Goal: Find specific page/section: Find specific page/section

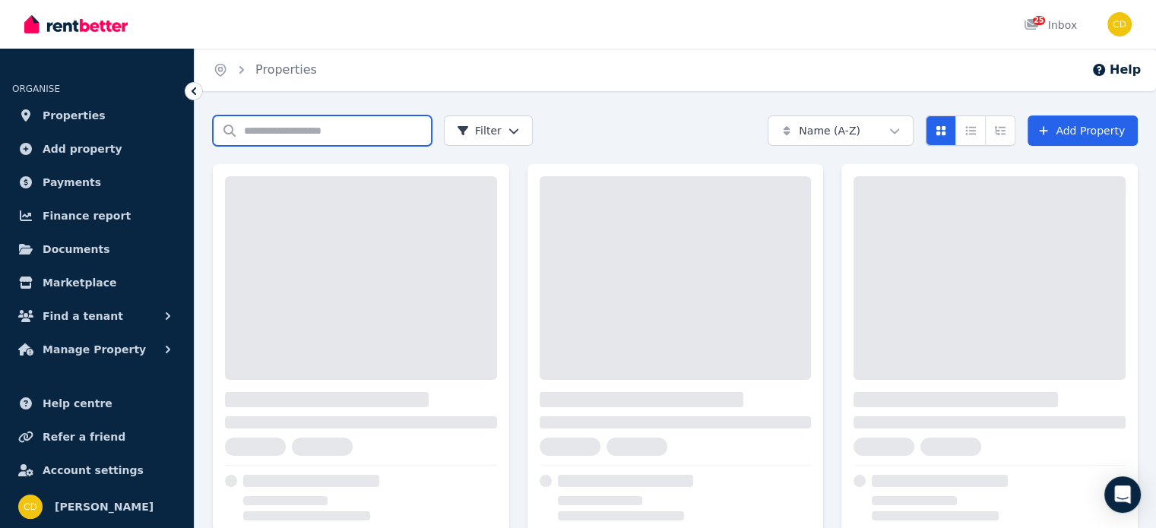
click at [319, 131] on input "Search properties" at bounding box center [322, 131] width 219 height 30
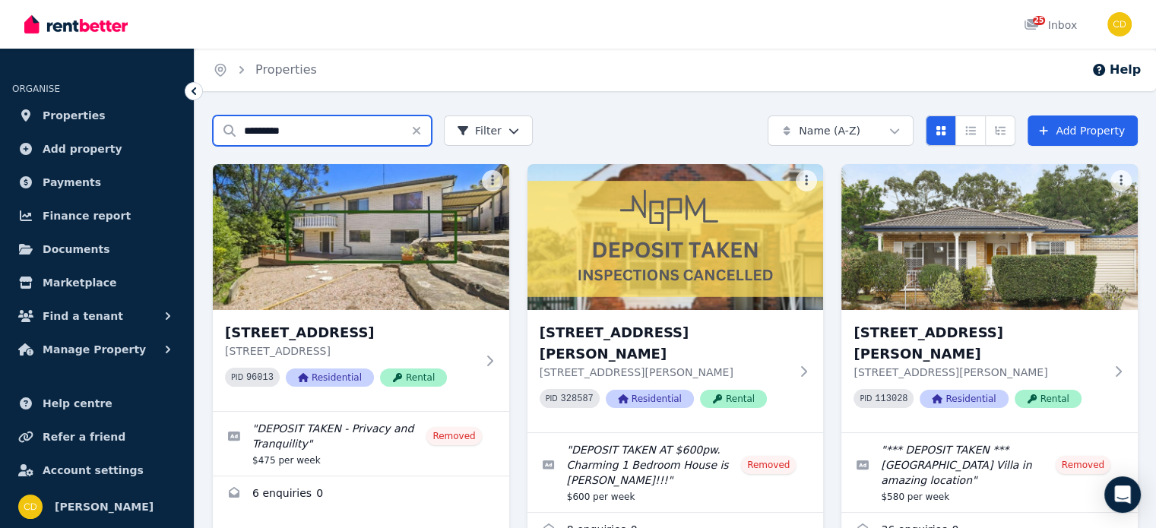
type input "*********"
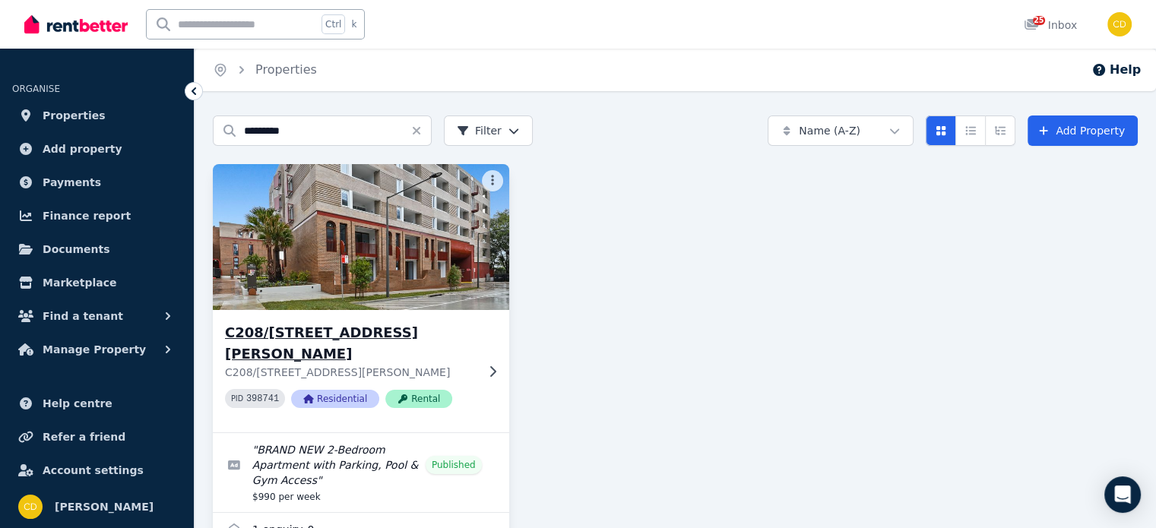
click at [466, 290] on img at bounding box center [360, 237] width 311 height 154
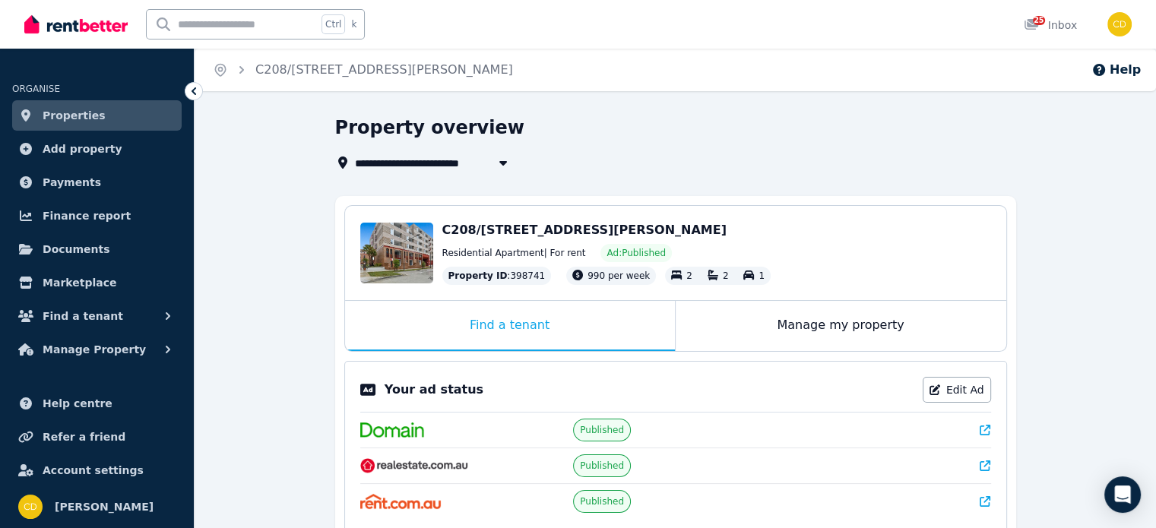
drag, startPoint x: 667, startPoint y: 226, endPoint x: 439, endPoint y: 224, distance: 228.8
click at [439, 224] on div "Edit C208/[STREET_ADDRESS][PERSON_NAME] Residential Apartment | For rent Ad: Pu…" at bounding box center [675, 253] width 661 height 94
copy span "C208/[STREET_ADDRESS][PERSON_NAME]"
click at [240, 24] on input "text" at bounding box center [232, 24] width 170 height 29
type input "******"
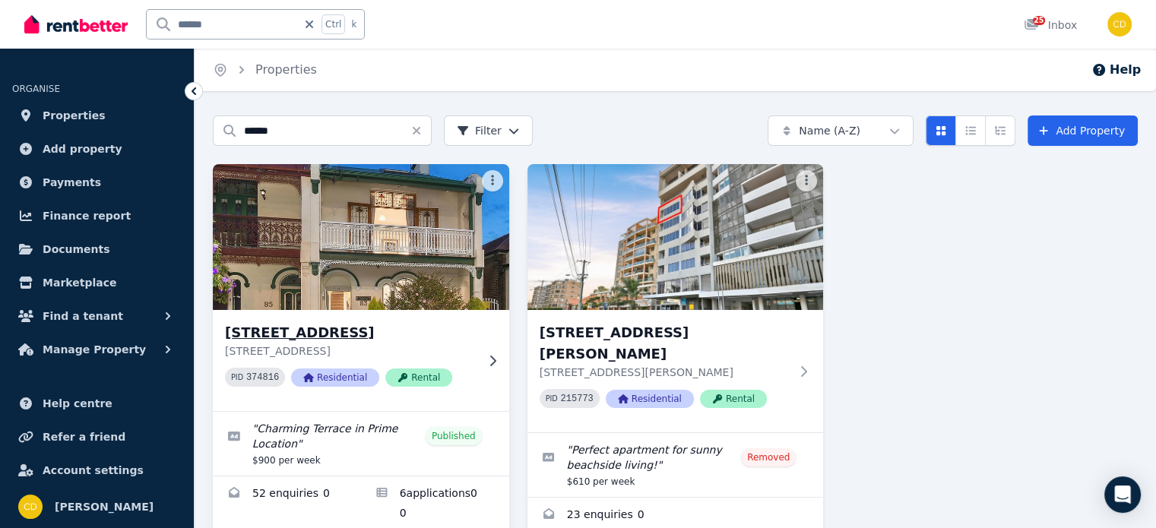
click at [417, 355] on p "[STREET_ADDRESS]" at bounding box center [350, 351] width 251 height 15
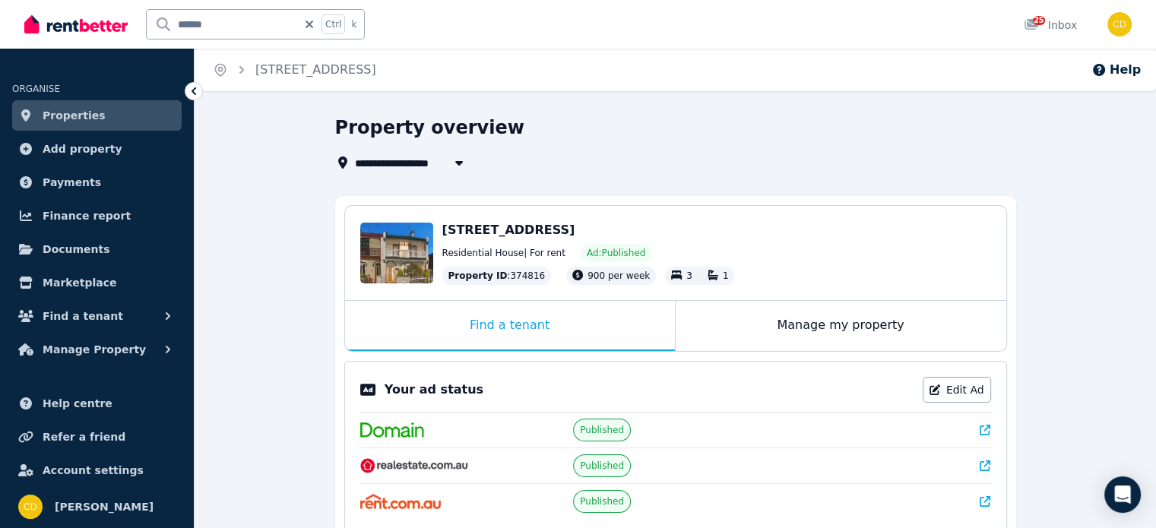
drag, startPoint x: 610, startPoint y: 227, endPoint x: 442, endPoint y: 232, distance: 168.1
click at [442, 232] on div "[STREET_ADDRESS]" at bounding box center [716, 230] width 549 height 18
copy span "[STREET_ADDRESS]"
